Goal: Information Seeking & Learning: Learn about a topic

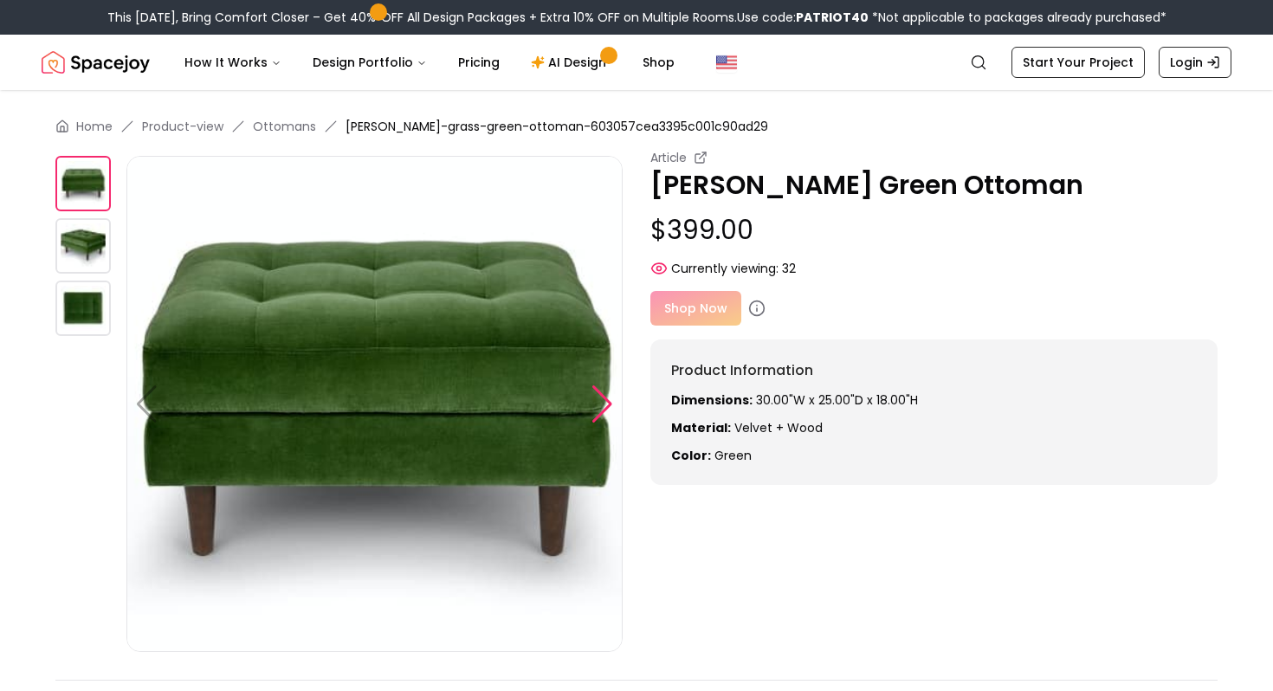
click at [607, 410] on div at bounding box center [601, 404] width 23 height 38
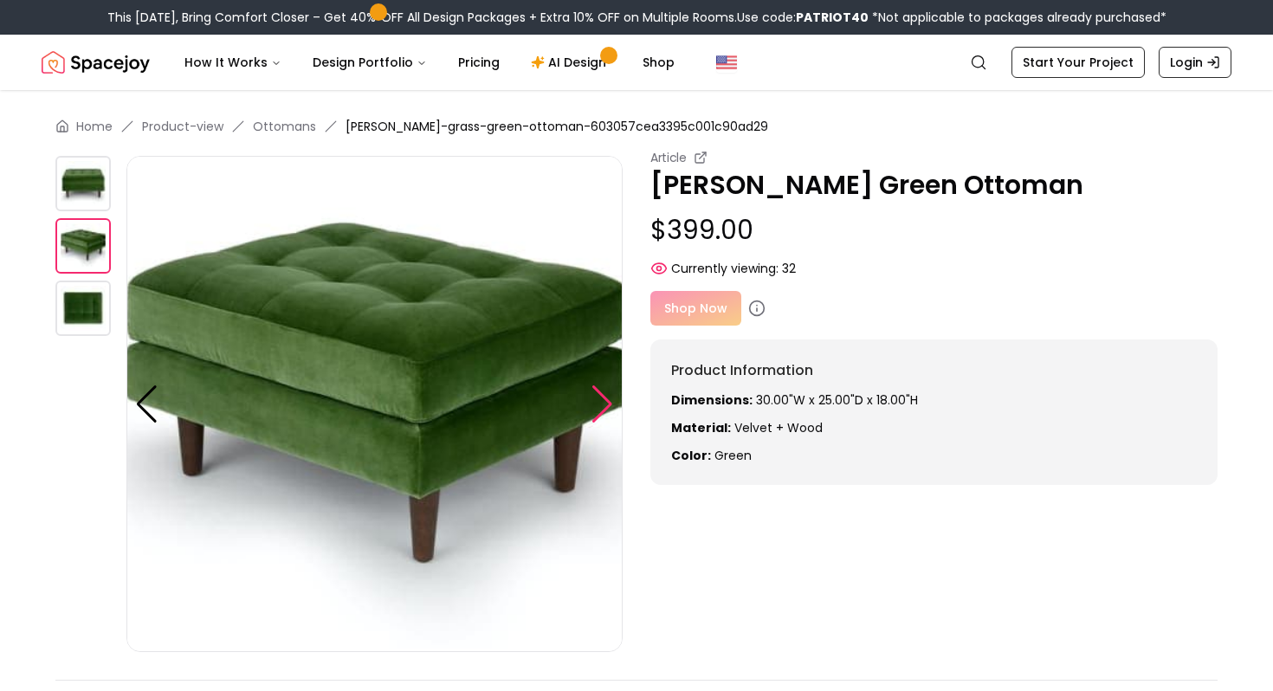
click at [607, 410] on div at bounding box center [601, 404] width 23 height 38
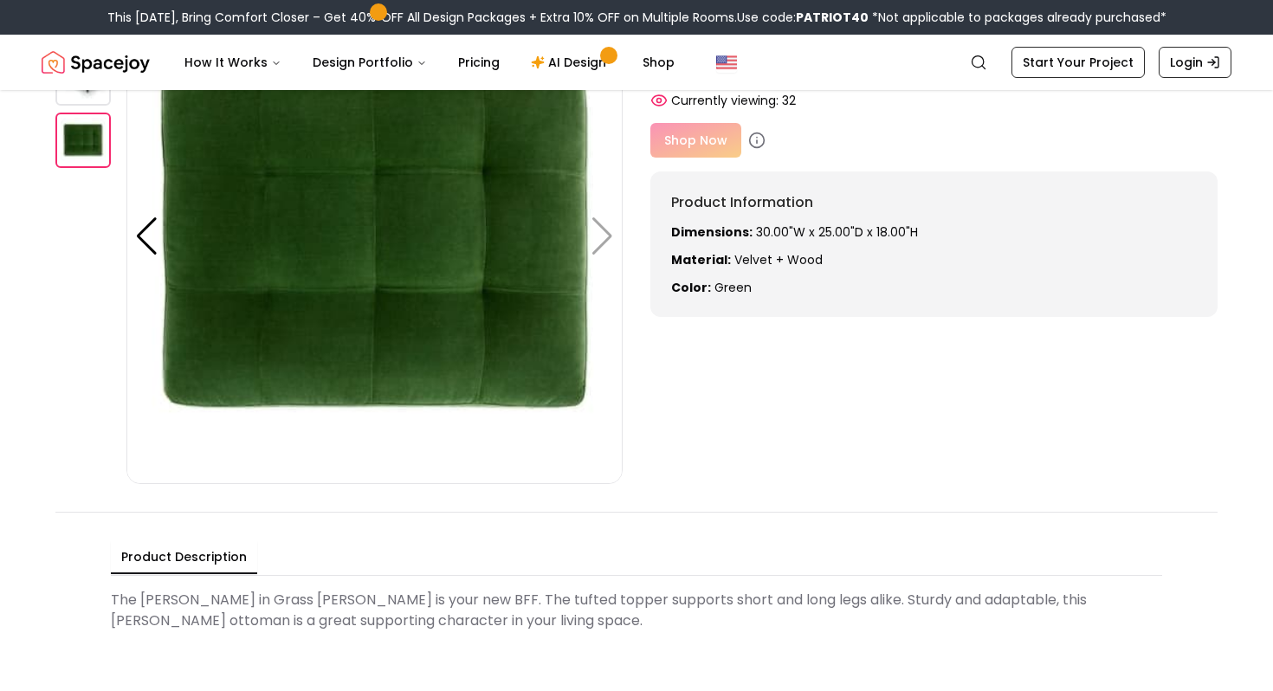
scroll to position [105, 0]
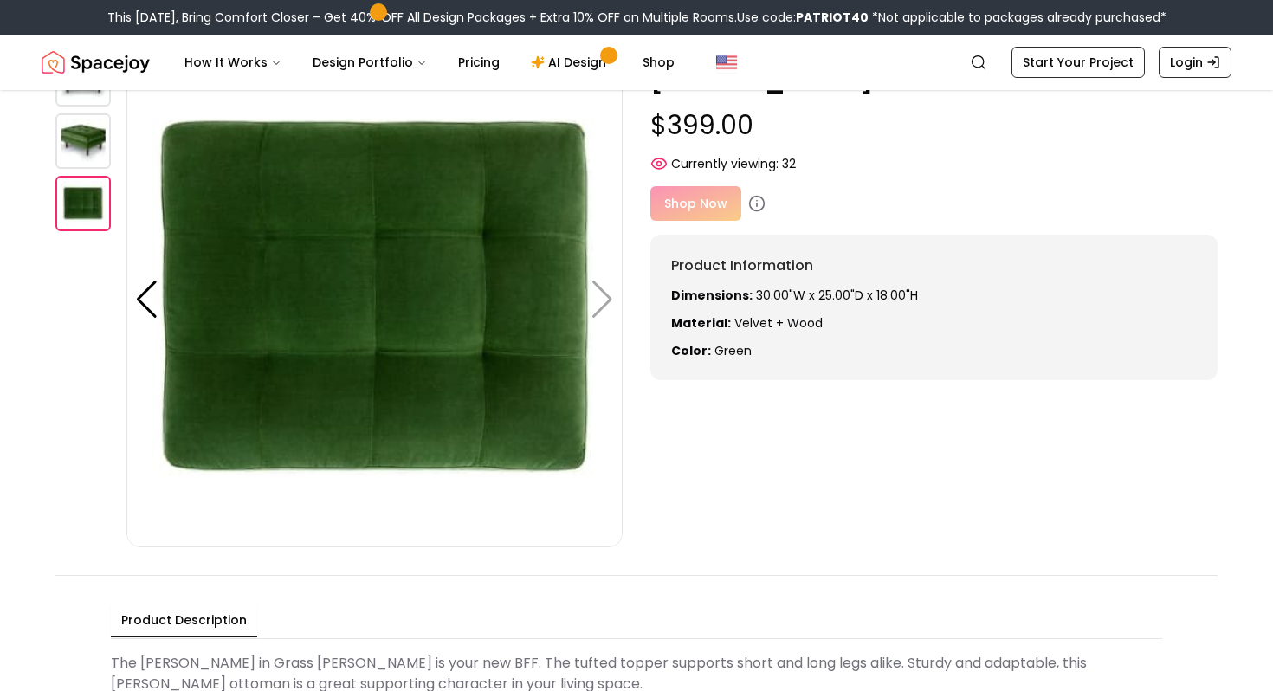
click at [600, 302] on img at bounding box center [374, 299] width 496 height 496
click at [77, 158] on img at bounding box center [82, 140] width 55 height 55
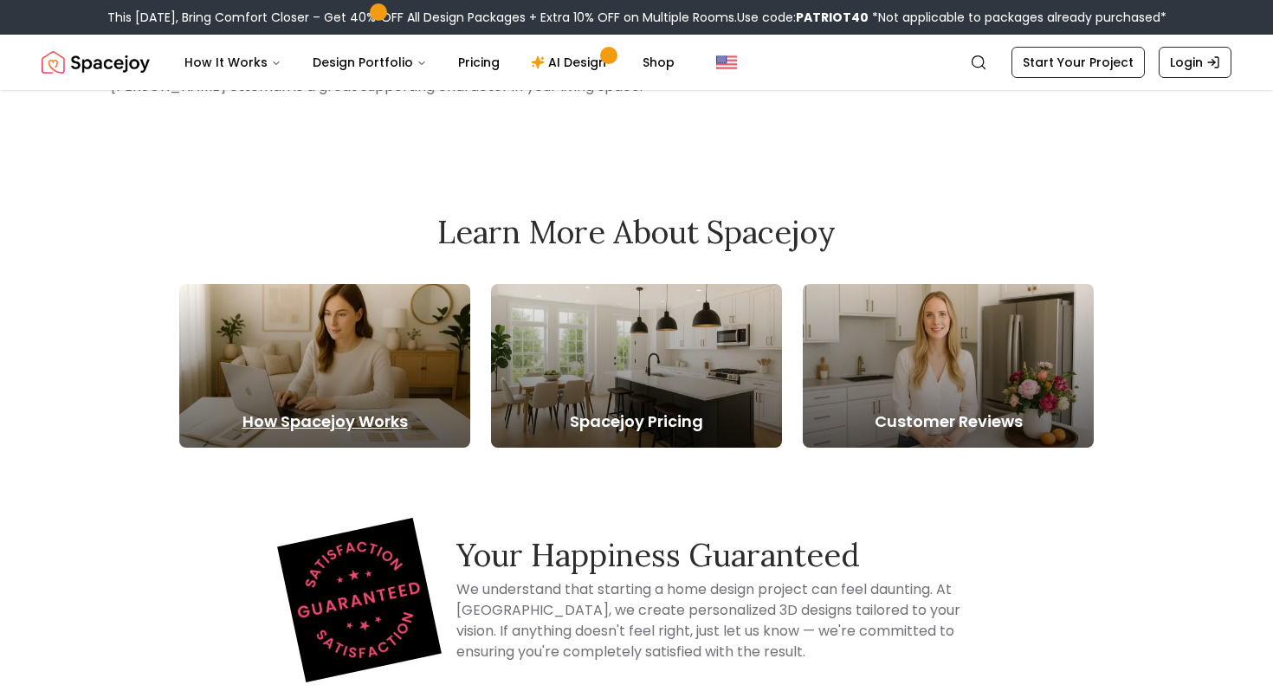
scroll to position [705, 0]
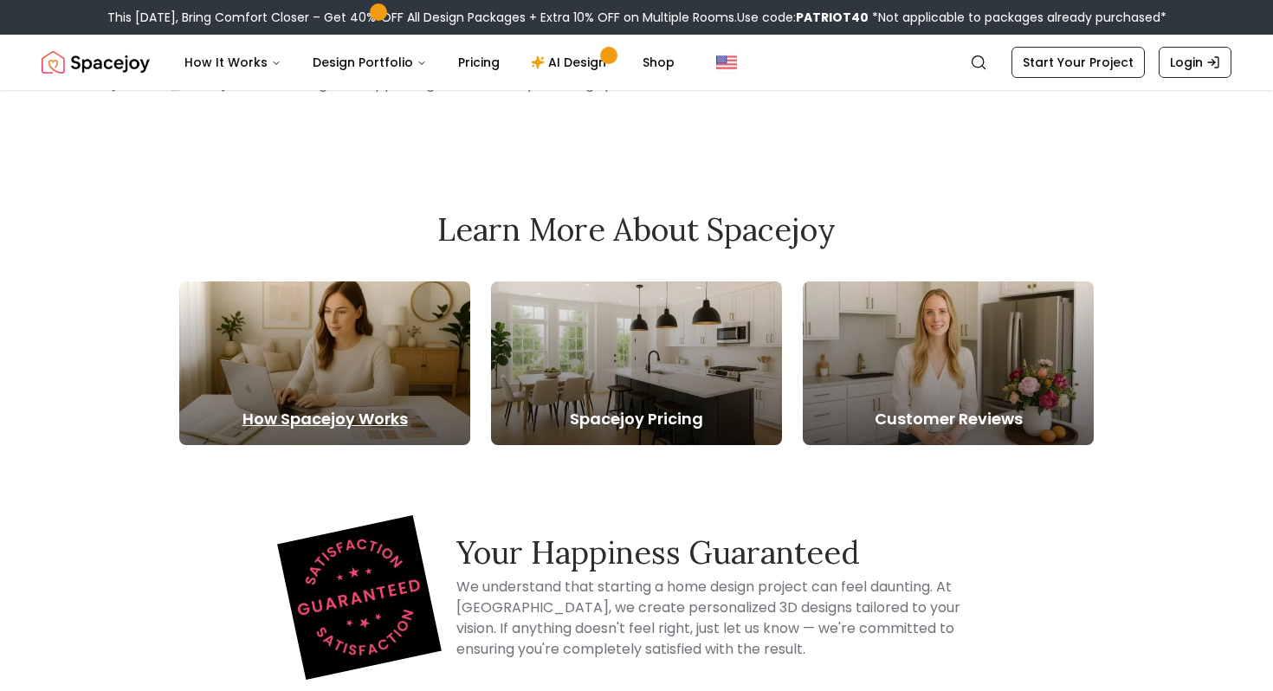
click at [318, 381] on div at bounding box center [324, 363] width 291 height 164
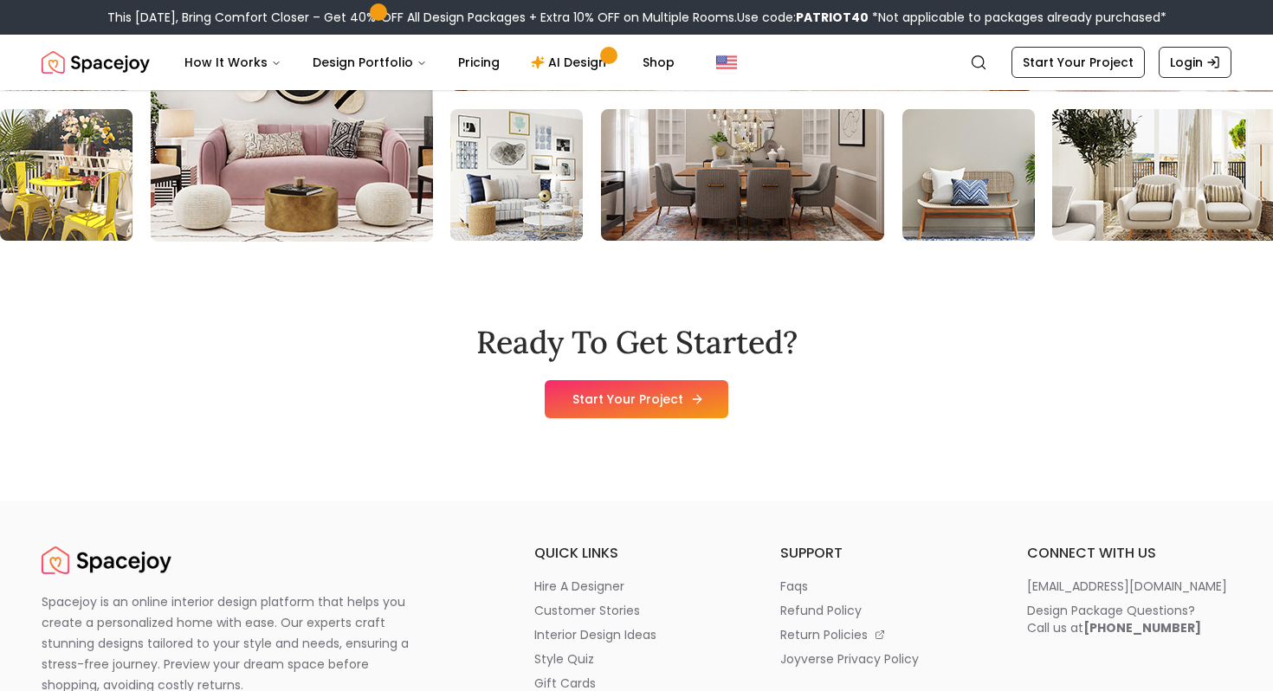
scroll to position [4626, 0]
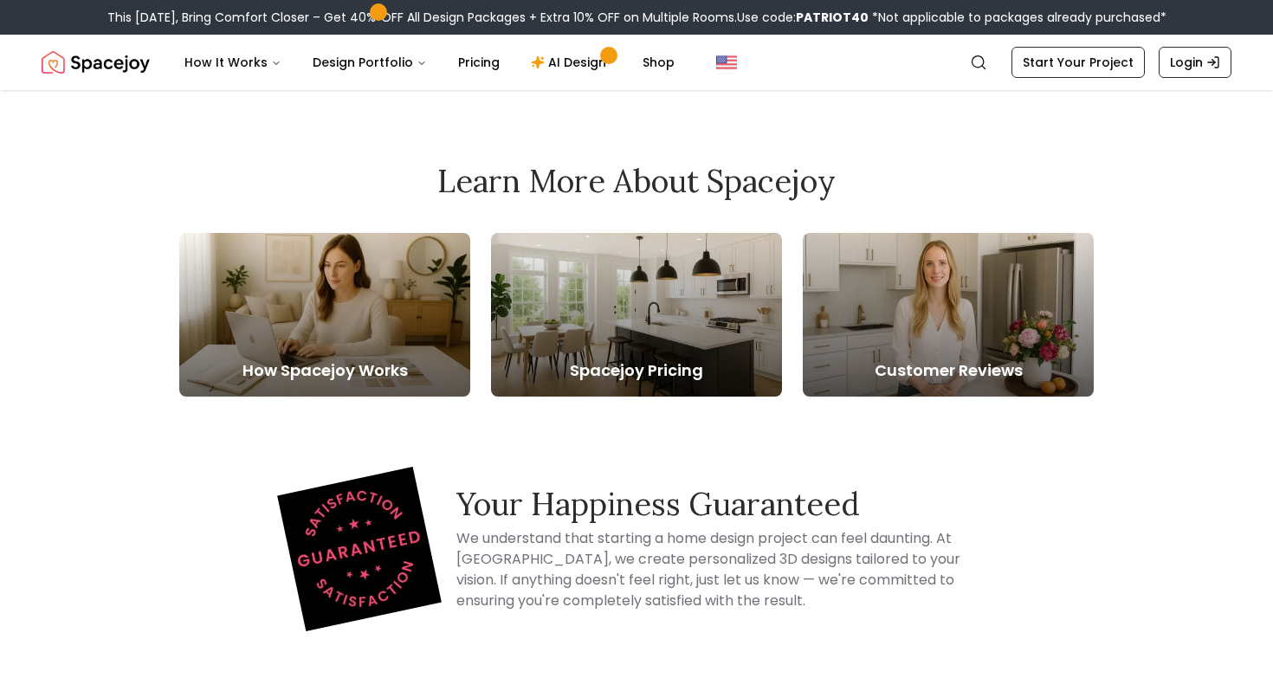
scroll to position [705, 0]
